Goal: Task Accomplishment & Management: Use online tool/utility

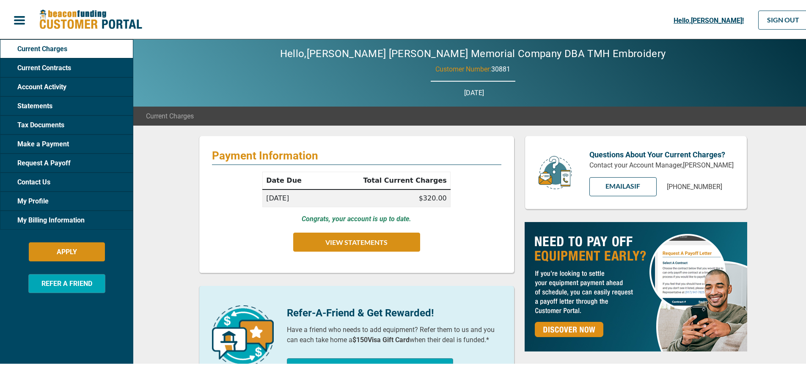
click at [44, 163] on span "Request A Payoff" at bounding box center [42, 162] width 58 height 11
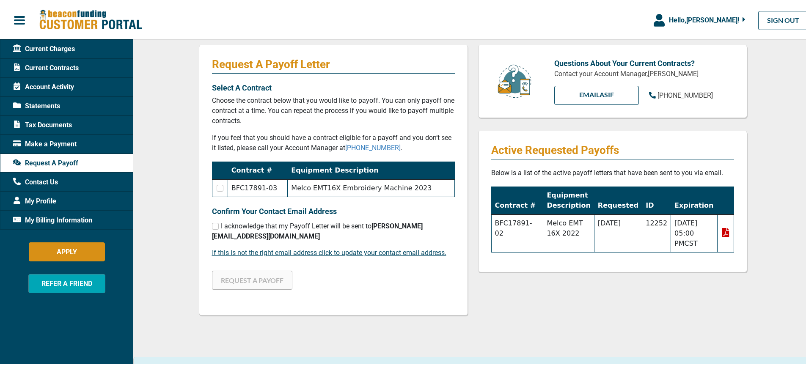
scroll to position [77, 0]
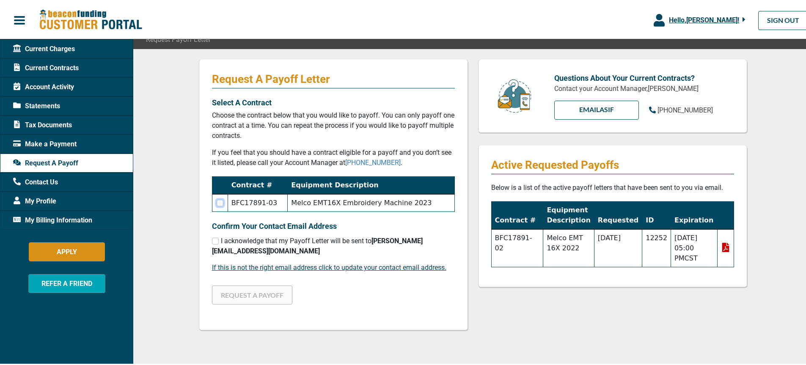
click at [218, 202] on input "checkbox" at bounding box center [220, 201] width 7 height 7
checkbox input "true"
click at [214, 243] on input "checkbox" at bounding box center [215, 240] width 7 height 7
checkbox input "true"
click at [259, 286] on button "REQUEST A PAYOFF" at bounding box center [252, 293] width 80 height 19
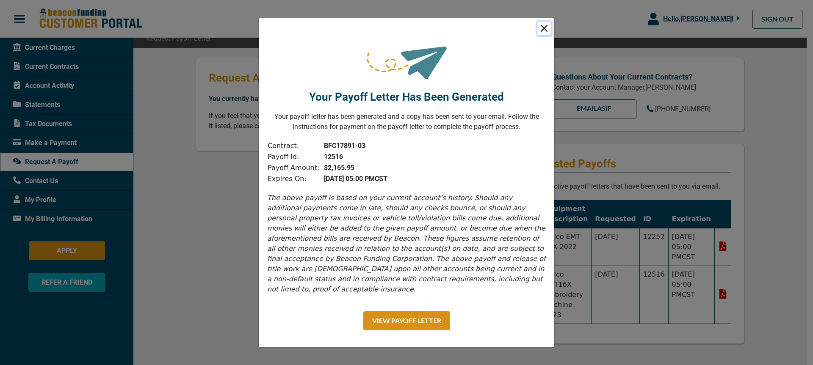
click at [546, 29] on button "Close" at bounding box center [544, 29] width 14 height 14
